Goal: Information Seeking & Learning: Learn about a topic

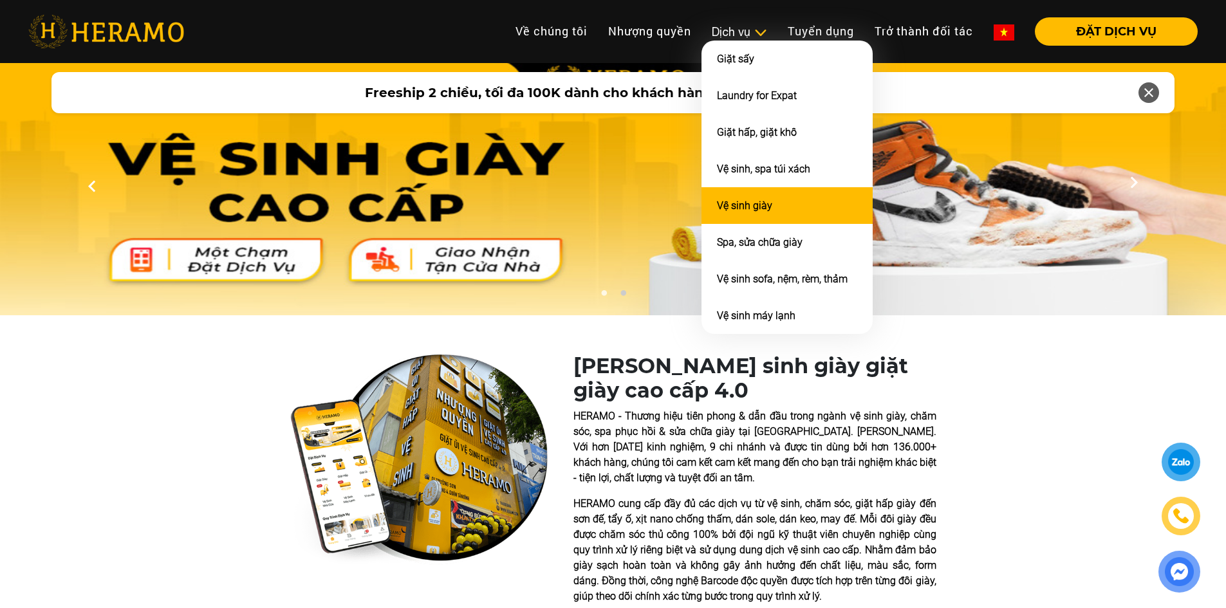
click at [772, 208] on li "Vệ sinh giày" at bounding box center [786, 205] width 171 height 37
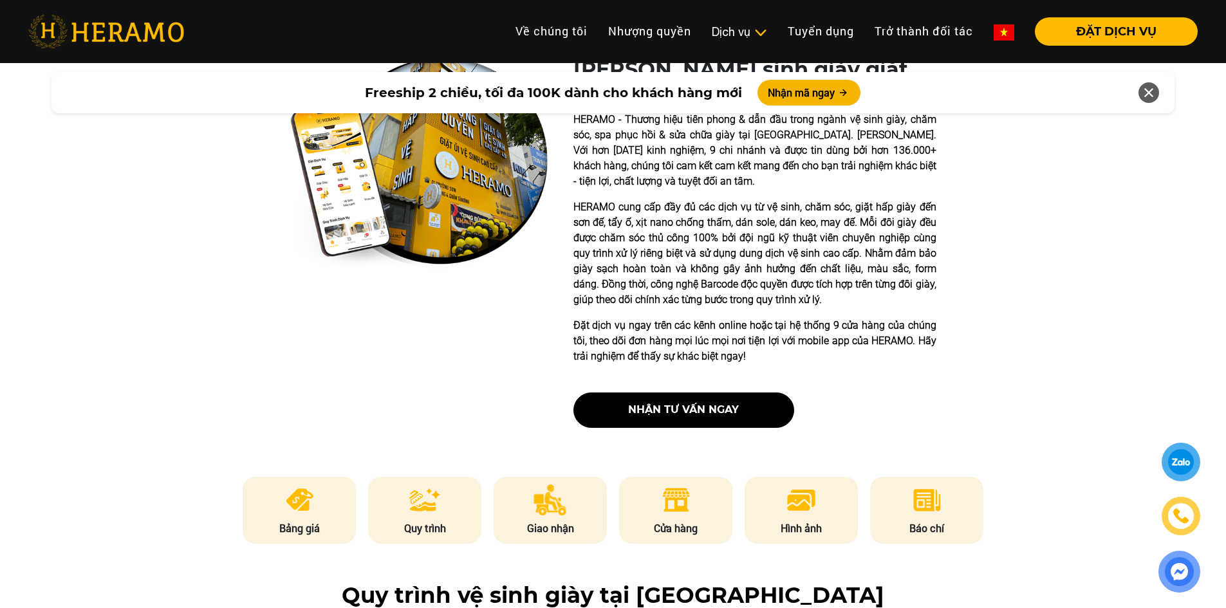
scroll to position [515, 0]
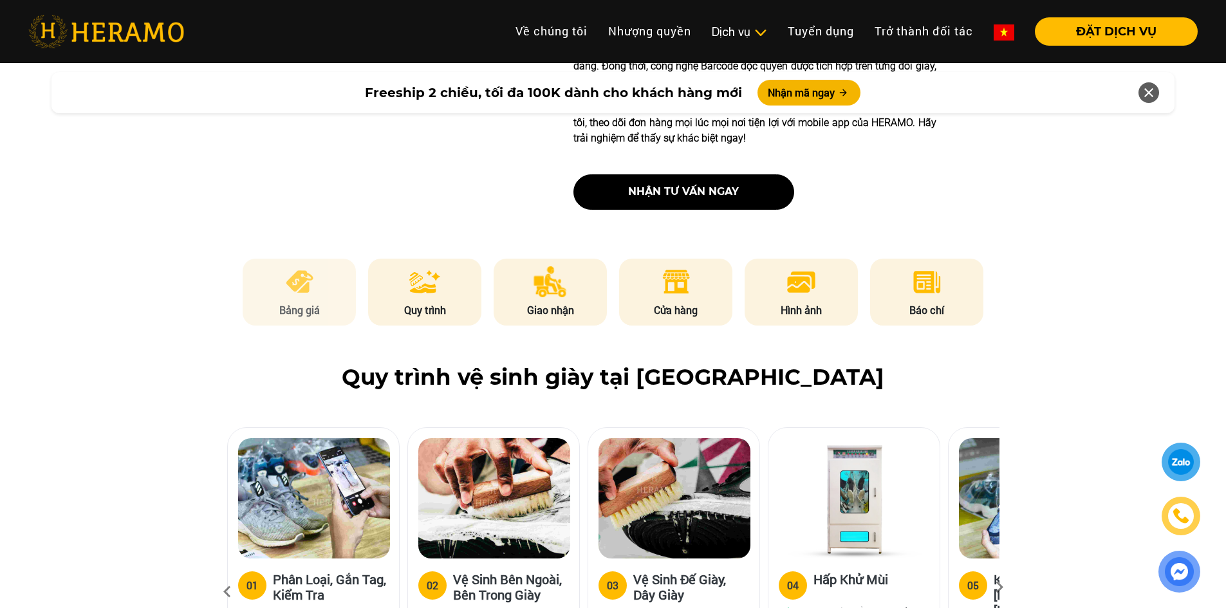
click at [299, 272] on img at bounding box center [300, 281] width 32 height 31
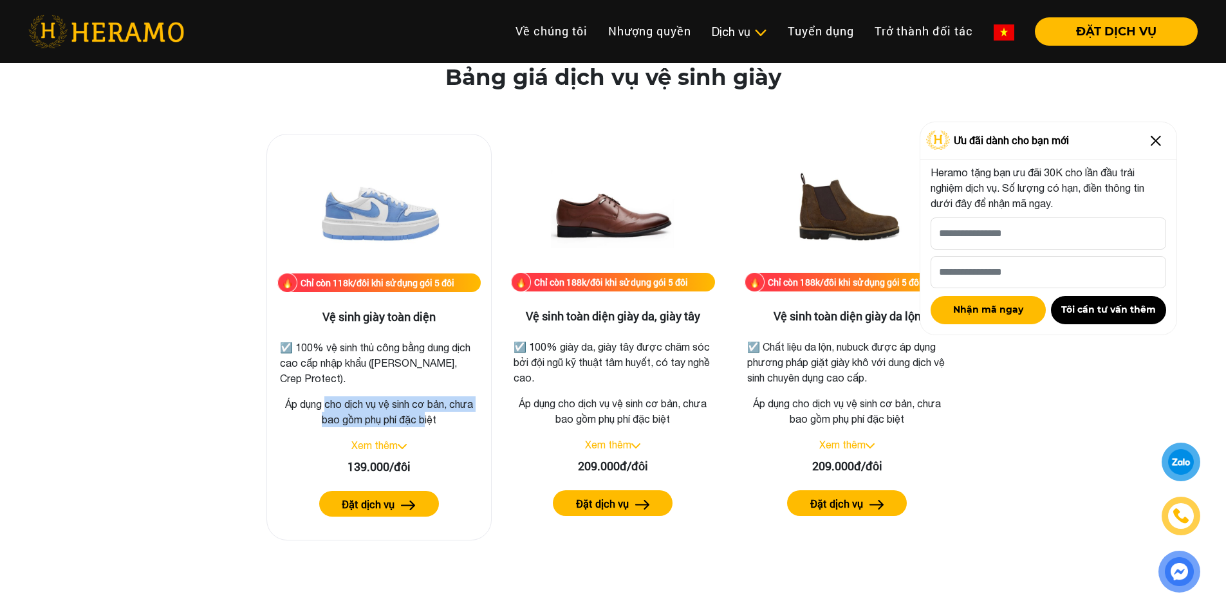
drag, startPoint x: 424, startPoint y: 415, endPoint x: 323, endPoint y: 407, distance: 101.3
click at [323, 407] on p "Áp dụng cho dịch vụ vệ sinh cơ bản, chưa bao gồm phụ phí đặc biệt" at bounding box center [378, 411] width 203 height 31
click at [318, 407] on p "Áp dụng cho dịch vụ vệ sinh cơ bản, chưa bao gồm phụ phí đặc biệt" at bounding box center [378, 411] width 203 height 31
drag, startPoint x: 308, startPoint y: 407, endPoint x: 444, endPoint y: 422, distance: 136.5
click at [444, 422] on p "Áp dụng cho dịch vụ vệ sinh cơ bản, chưa bao gồm phụ phí đặc biệt" at bounding box center [378, 411] width 203 height 31
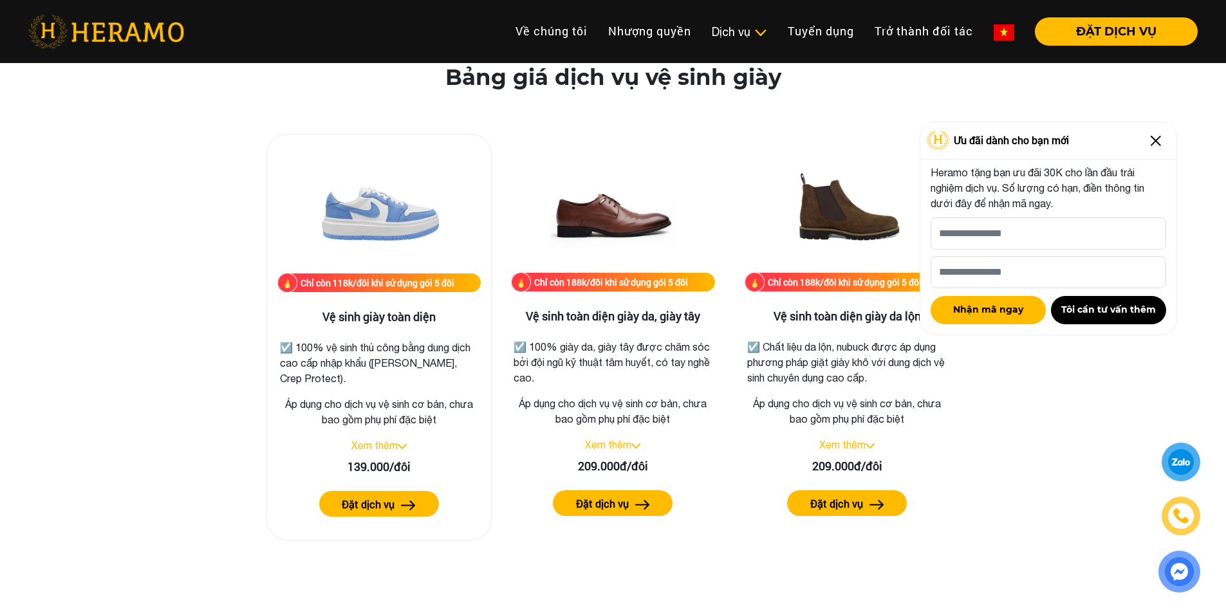
click at [409, 447] on div "Xem thêm" at bounding box center [378, 445] width 203 height 15
click at [405, 447] on img at bounding box center [402, 446] width 9 height 5
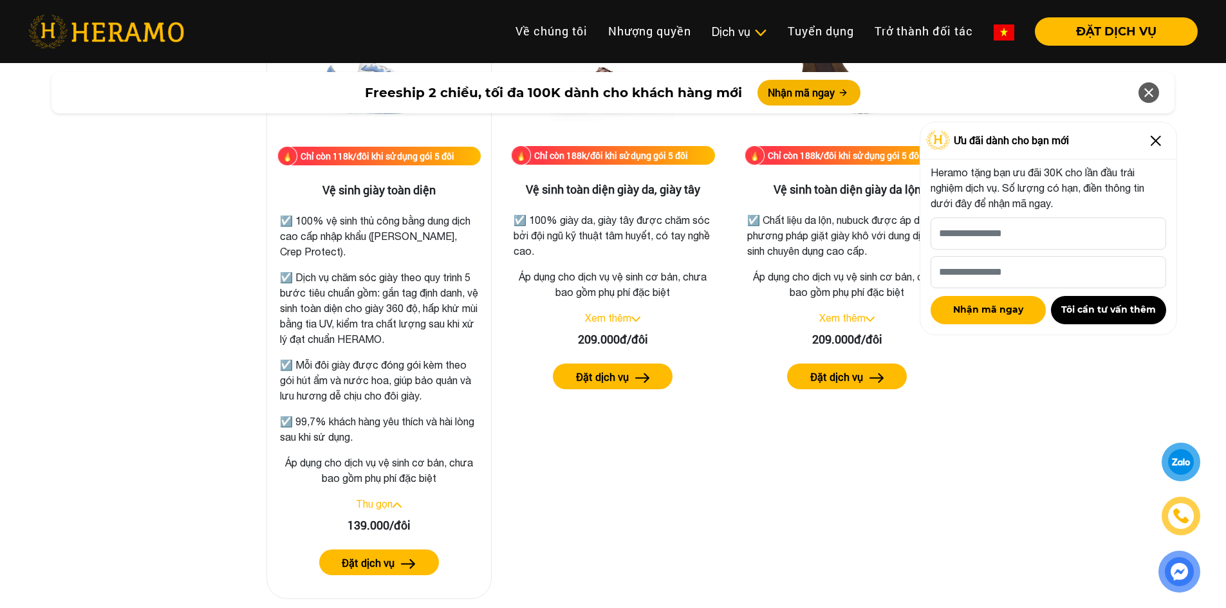
scroll to position [1864, 0]
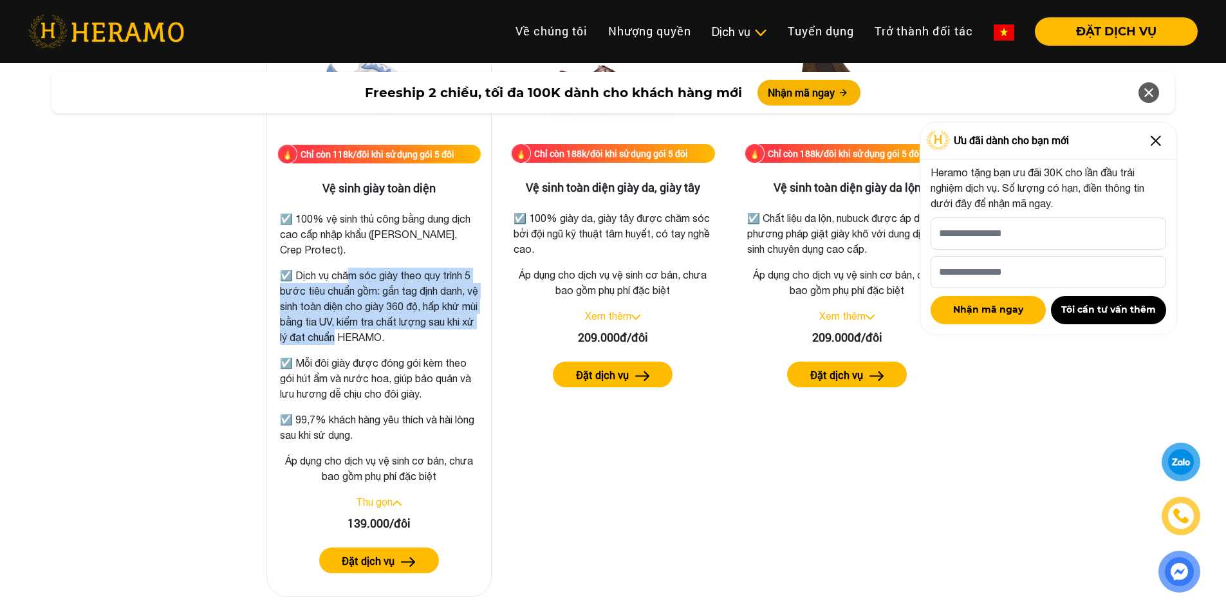
drag, startPoint x: 346, startPoint y: 274, endPoint x: 382, endPoint y: 336, distance: 71.5
click at [382, 336] on p "☑️ Dịch vụ chăm sóc giày theo quy trình 5 bước tiêu chuẩn gồm: gắn tag định dan…" at bounding box center [379, 306] width 198 height 77
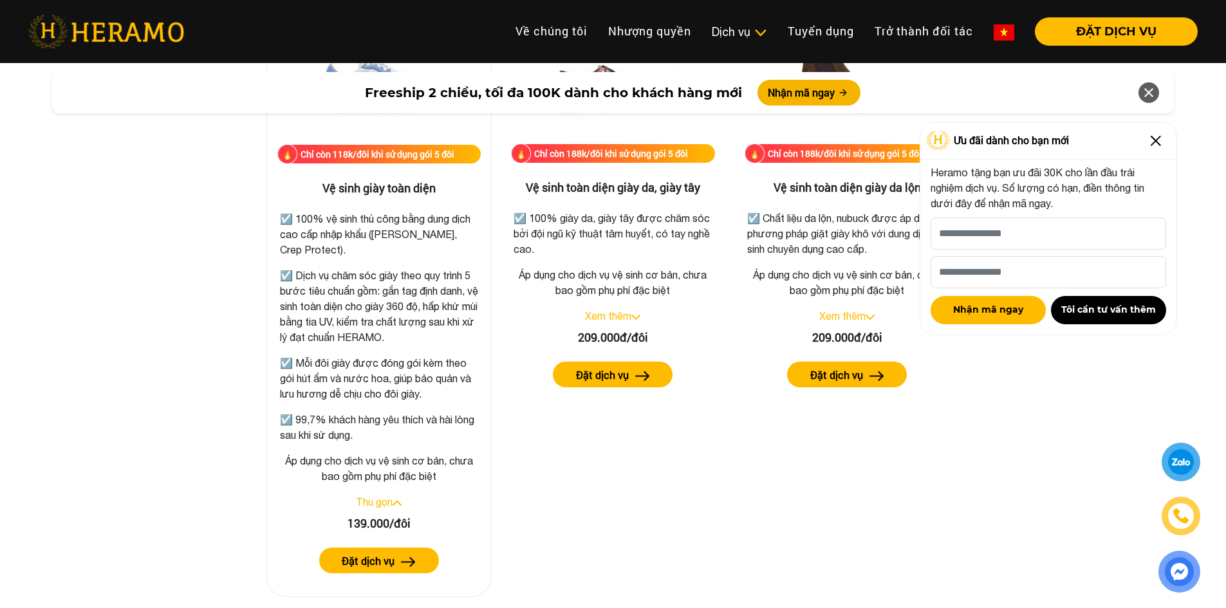
click at [412, 334] on p "☑️ Dịch vụ chăm sóc giày theo quy trình 5 bước tiêu chuẩn gồm: gắn tag định dan…" at bounding box center [379, 306] width 198 height 77
drag, startPoint x: 432, startPoint y: 338, endPoint x: 324, endPoint y: 316, distance: 109.8
click at [324, 316] on p "☑️ Dịch vụ chăm sóc giày theo quy trình 5 bước tiêu chuẩn gồm: gắn tag định dan…" at bounding box center [379, 306] width 198 height 77
click at [327, 370] on p "☑️ Mỗi đôi giày được đóng gói kèm theo gói hút ẩm và nước hoa, giúp bảo quản và…" at bounding box center [379, 378] width 198 height 46
drag, startPoint x: 313, startPoint y: 369, endPoint x: 398, endPoint y: 398, distance: 89.7
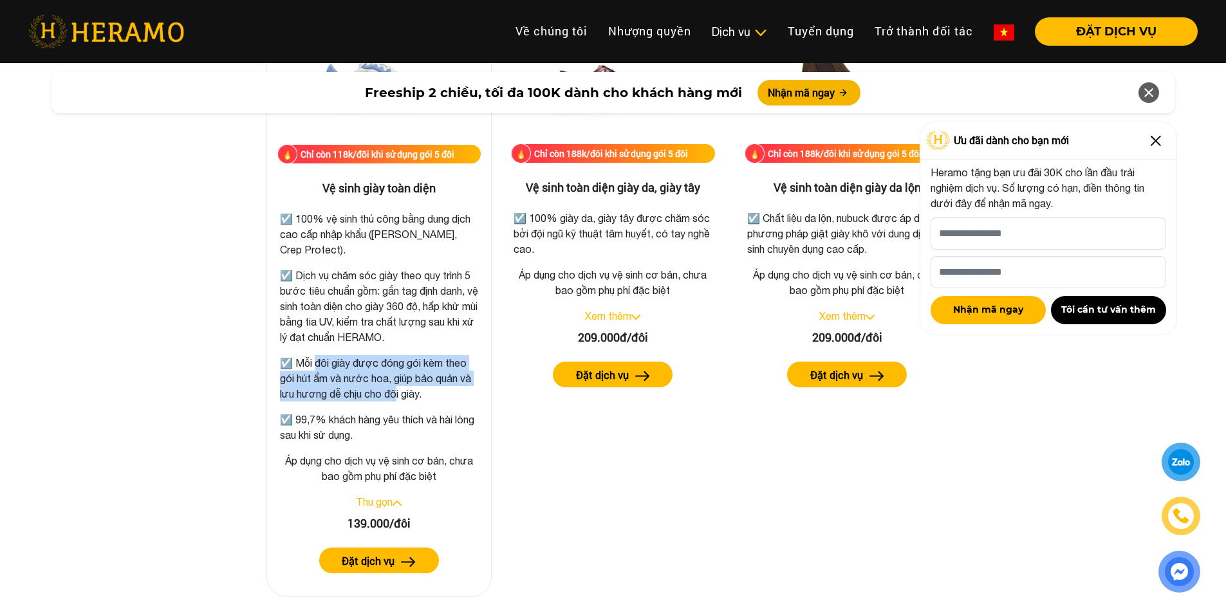
click at [398, 398] on p "☑️ Mỗi đôi giày được đóng gói kèm theo gói hút ẩm và nước hoa, giúp bảo quản và…" at bounding box center [379, 378] width 198 height 46
click at [313, 434] on p "☑️ 99,7% khách hàng yêu thích và hài lòng sau khi sử dụng." at bounding box center [379, 427] width 198 height 31
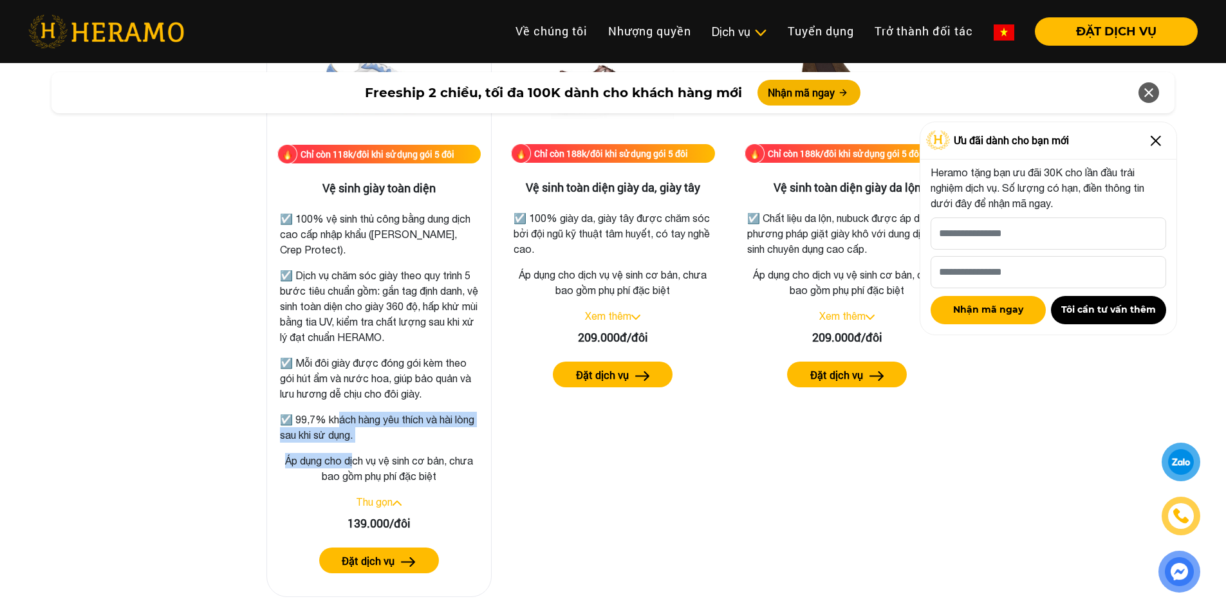
drag, startPoint x: 337, startPoint y: 423, endPoint x: 351, endPoint y: 450, distance: 30.2
click at [351, 450] on div "Chỉ còn 118k/đôi khi sử dụng gói 5 đôi Vệ sinh giày toàn diện ☑️ 100% vệ sinh t…" at bounding box center [378, 301] width 225 height 592
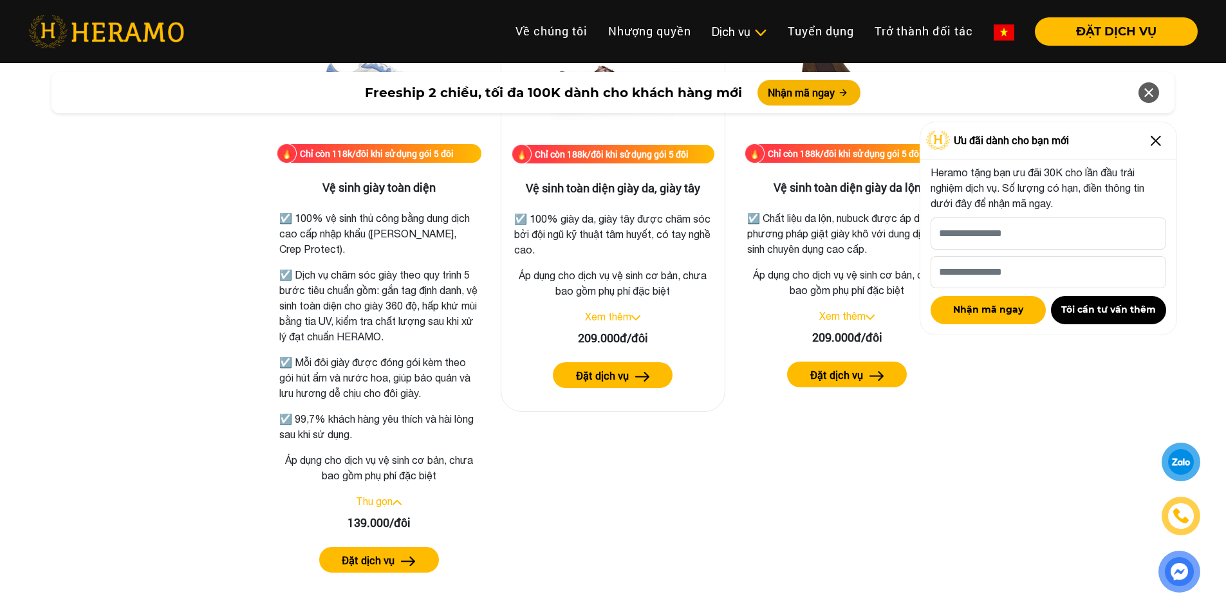
click at [638, 314] on div "Xem thêm" at bounding box center [613, 316] width 203 height 15
click at [634, 324] on div "Chỉ còn 188k/đôi khi sử dụng gói 5 đôi Vệ sinh toàn diện giày da, giày tây ☑️ 1…" at bounding box center [613, 208] width 225 height 407
click at [634, 320] on div "Xem thêm" at bounding box center [613, 316] width 203 height 15
click at [624, 319] on link "Xem thêm" at bounding box center [608, 317] width 46 height 12
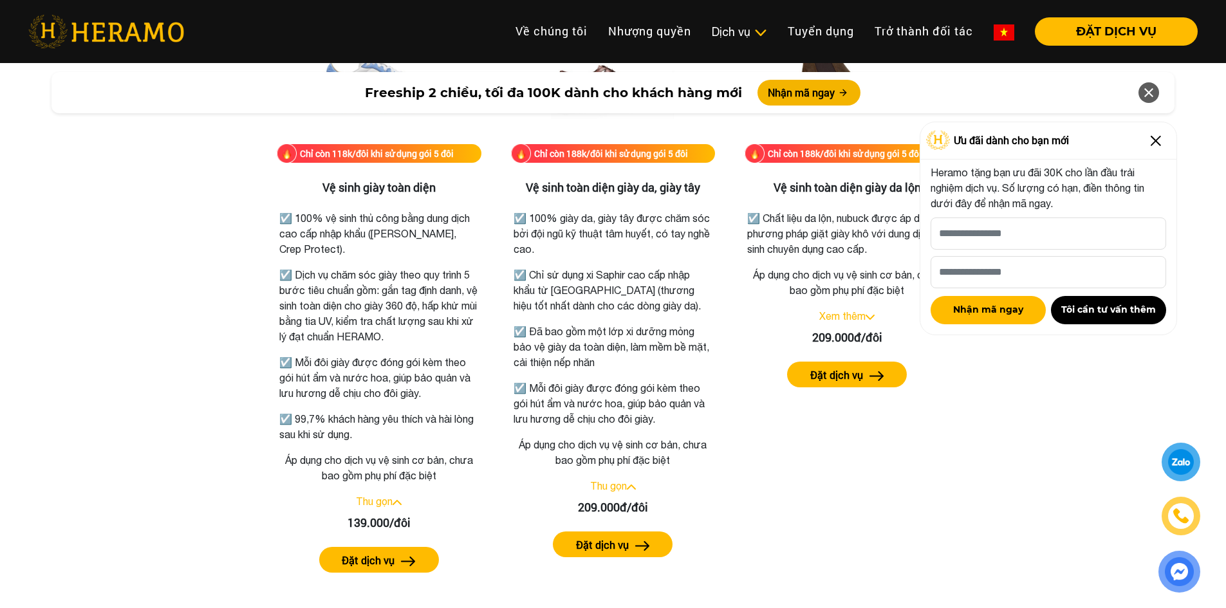
click at [1156, 140] on img at bounding box center [1155, 141] width 21 height 21
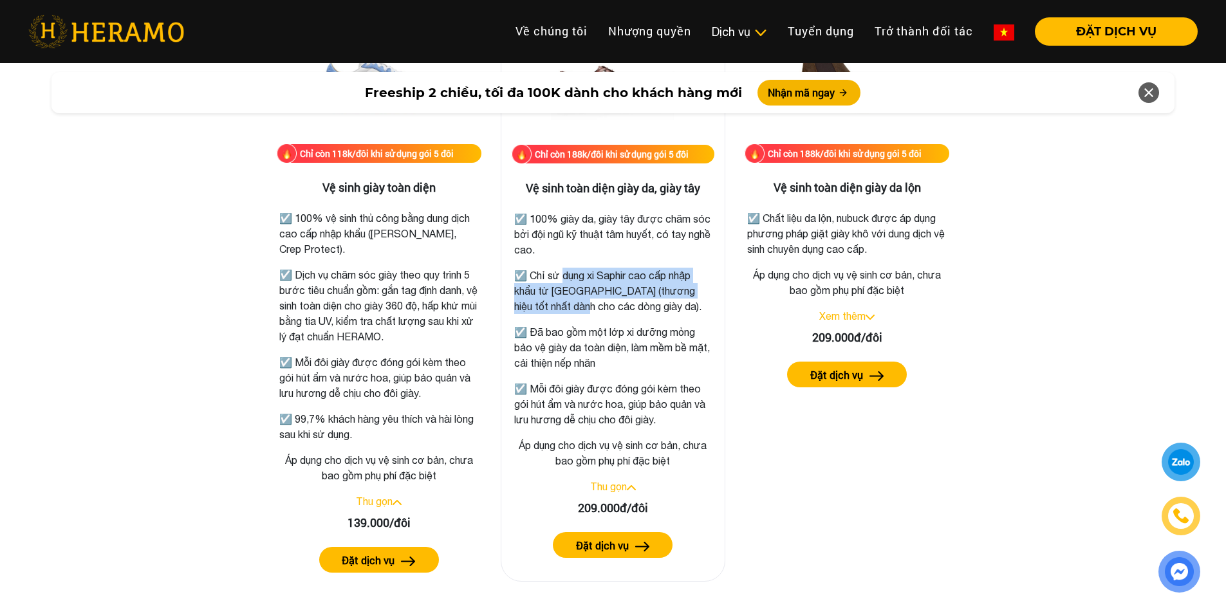
drag, startPoint x: 561, startPoint y: 279, endPoint x: 568, endPoint y: 302, distance: 24.2
click at [568, 302] on p "☑️ Chỉ sử dụng xi Saphir cao cấp nhập khẩu từ [GEOGRAPHIC_DATA] (thương hiệu tố…" at bounding box center [613, 291] width 198 height 46
click at [378, 320] on p "☑️ Dịch vụ chăm sóc giày theo quy trình 5 bước tiêu chuẩn gồm: gắn tag định dan…" at bounding box center [379, 306] width 198 height 77
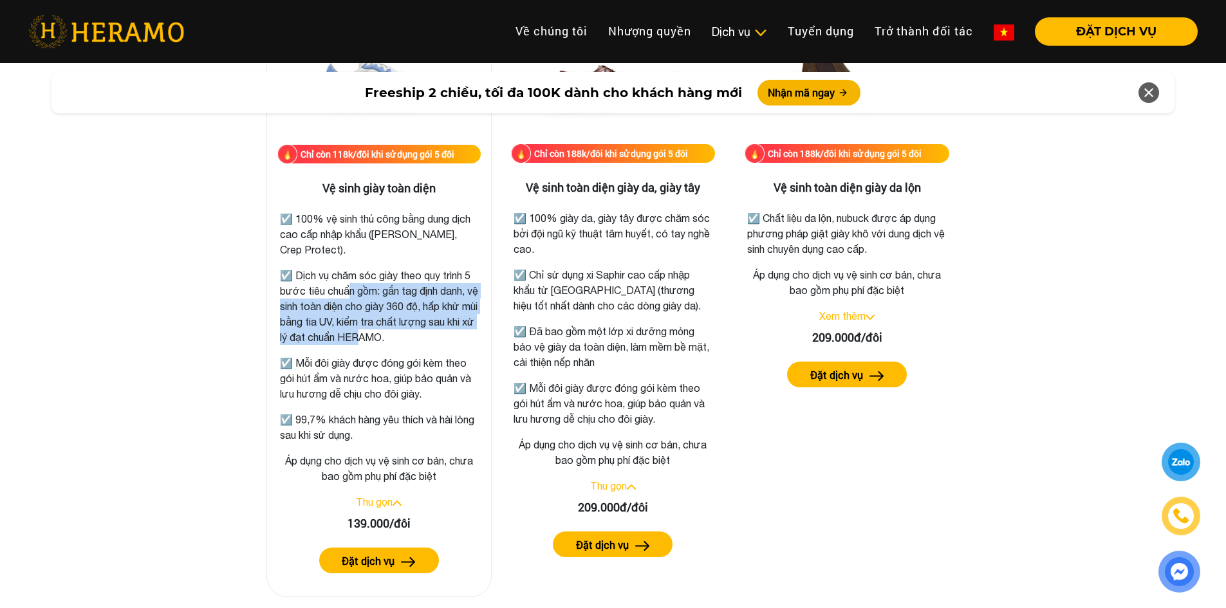
drag, startPoint x: 401, startPoint y: 331, endPoint x: 344, endPoint y: 297, distance: 65.8
click at [344, 297] on p "☑️ Dịch vụ chăm sóc giày theo quy trình 5 bước tiêu chuẩn gồm: gắn tag định dan…" at bounding box center [379, 306] width 198 height 77
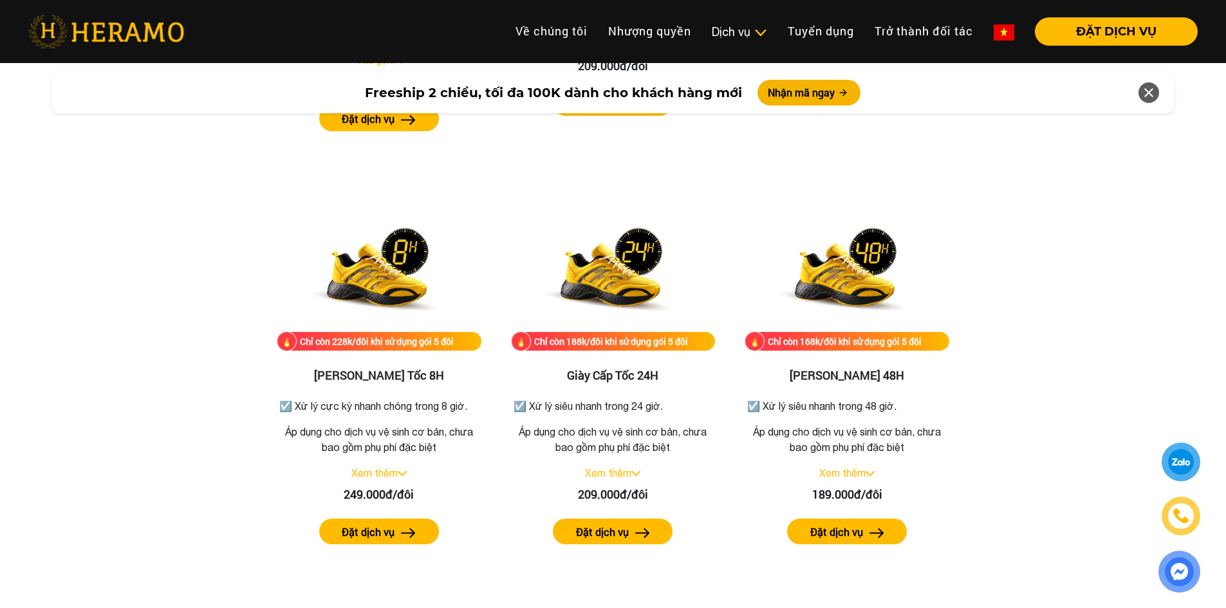
scroll to position [2312, 0]
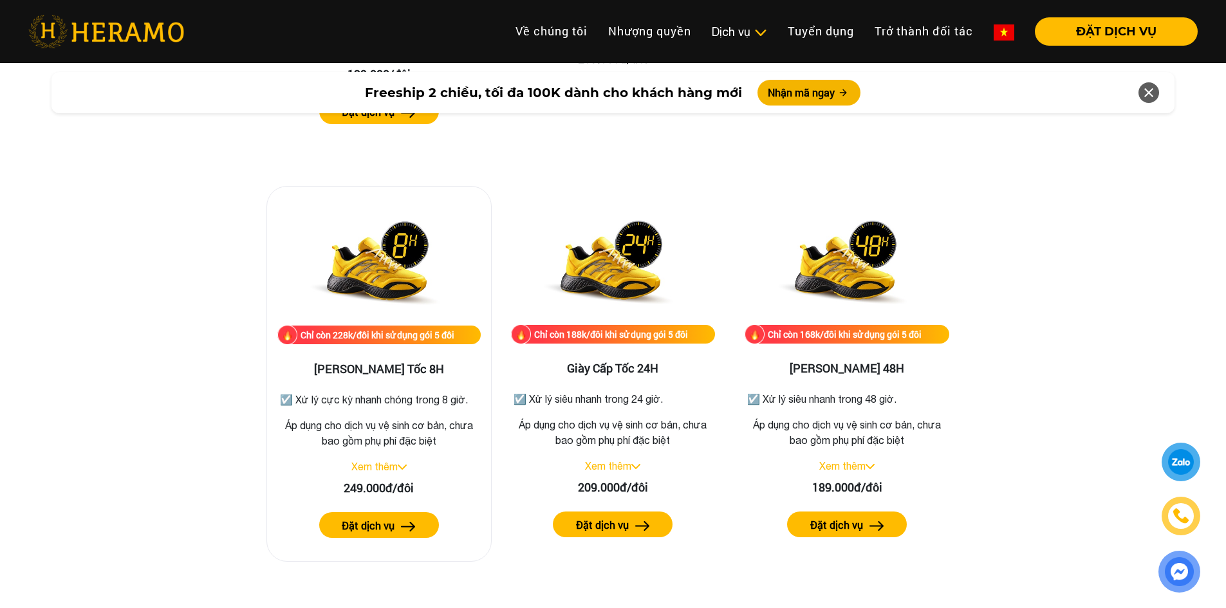
click at [403, 466] on img at bounding box center [402, 467] width 9 height 5
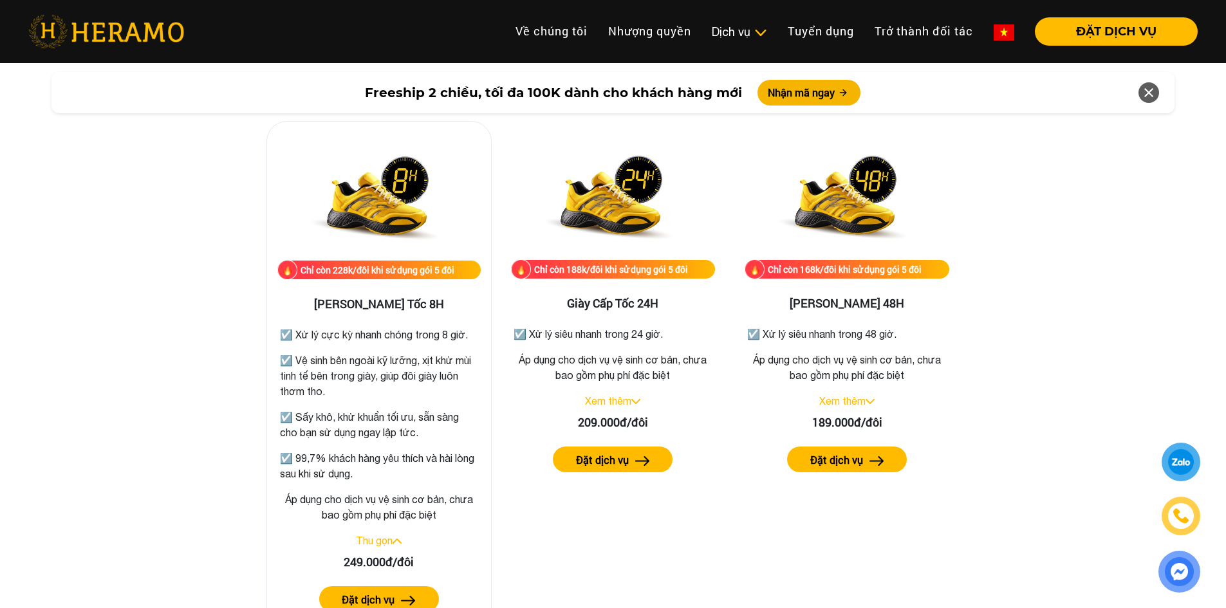
scroll to position [2441, 0]
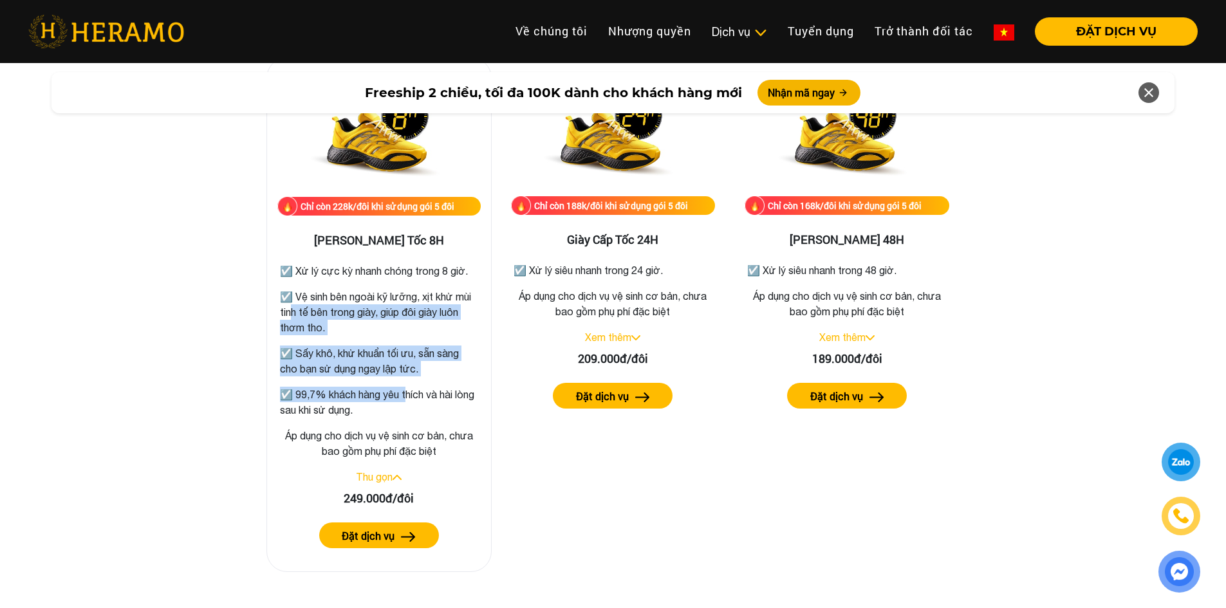
drag, startPoint x: 408, startPoint y: 382, endPoint x: 308, endPoint y: 313, distance: 121.4
click at [308, 313] on div "☑️ Xử lý cực kỳ nhanh chóng trong 8 giờ. ☑️ Vệ sinh bên ngoài kỹ lưỡng, xịt khử…" at bounding box center [379, 336] width 198 height 162
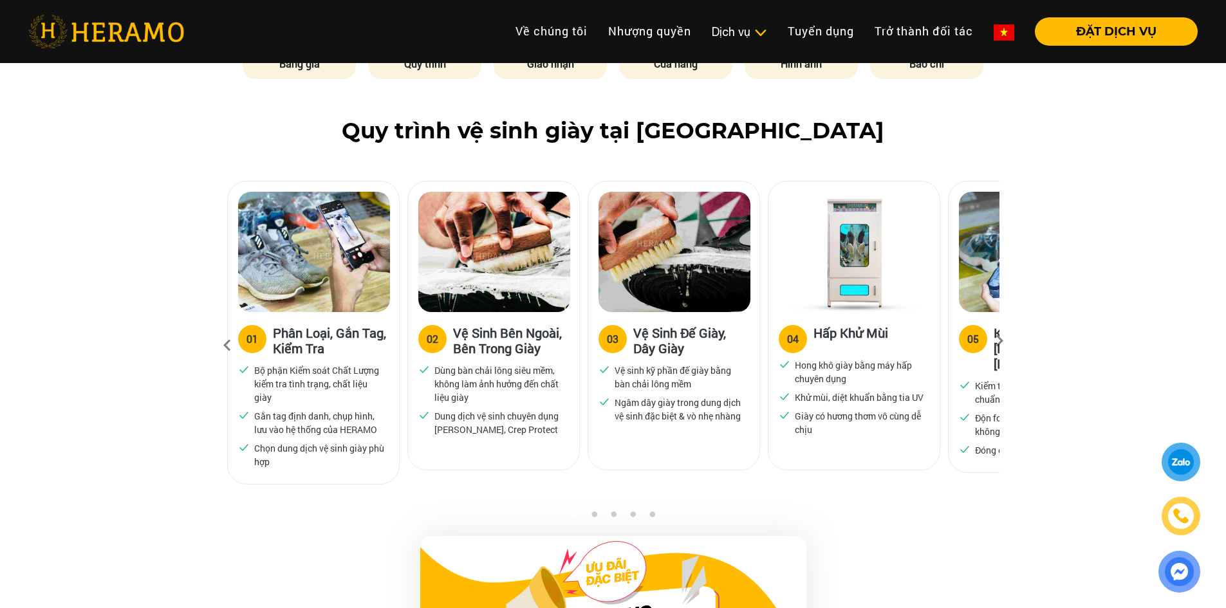
scroll to position [639, 0]
